Goal: Check status: Check status

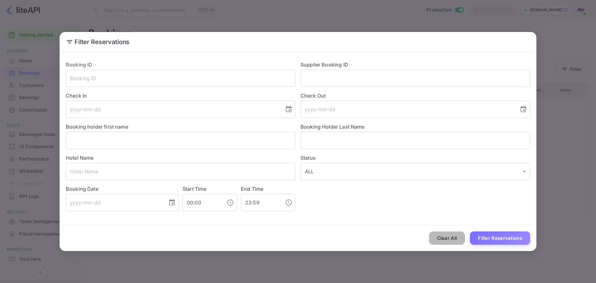
click at [437, 239] on button "Clear All" at bounding box center [447, 237] width 36 height 13
click at [437, 240] on div "Clear All Filter Reservations" at bounding box center [298, 238] width 476 height 26
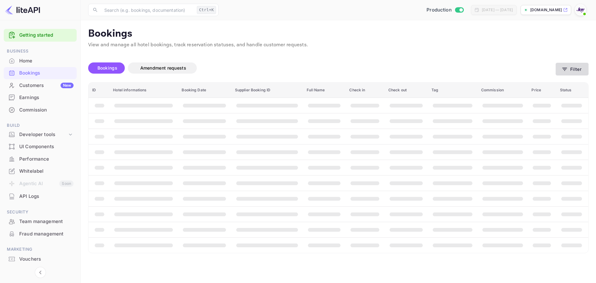
click at [583, 68] on button "Filter" at bounding box center [571, 69] width 33 height 13
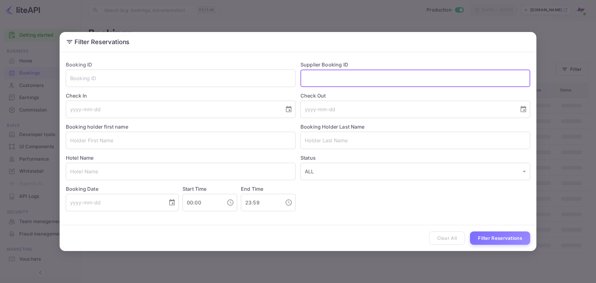
click at [331, 80] on input "text" at bounding box center [415, 77] width 230 height 17
paste input "7898521"
click at [307, 79] on input "7898521" at bounding box center [415, 77] width 230 height 17
type input "7898521"
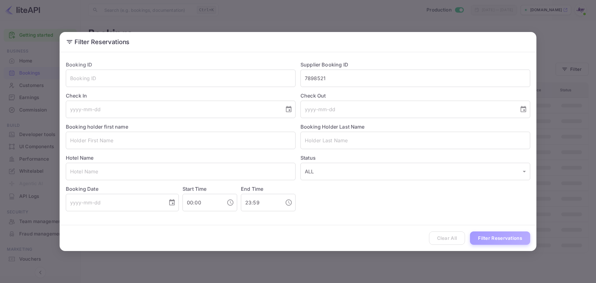
click at [499, 243] on button "Filter Reservations" at bounding box center [500, 237] width 60 height 13
drag, startPoint x: 500, startPoint y: 239, endPoint x: 520, endPoint y: 223, distance: 25.6
click at [500, 239] on div "Clear All Loading..." at bounding box center [298, 238] width 476 height 26
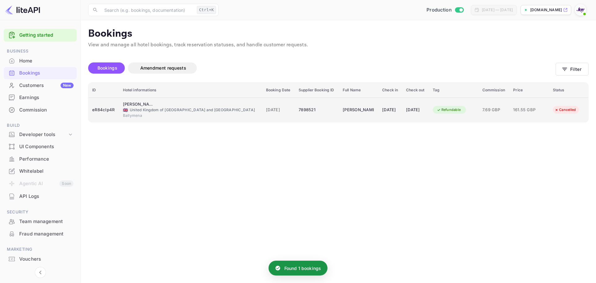
click at [118, 116] on td "eR84cIp4R" at bounding box center [103, 109] width 31 height 25
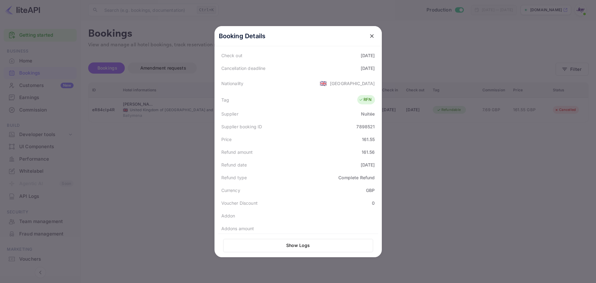
scroll to position [140, 0]
